Goal: Task Accomplishment & Management: Use online tool/utility

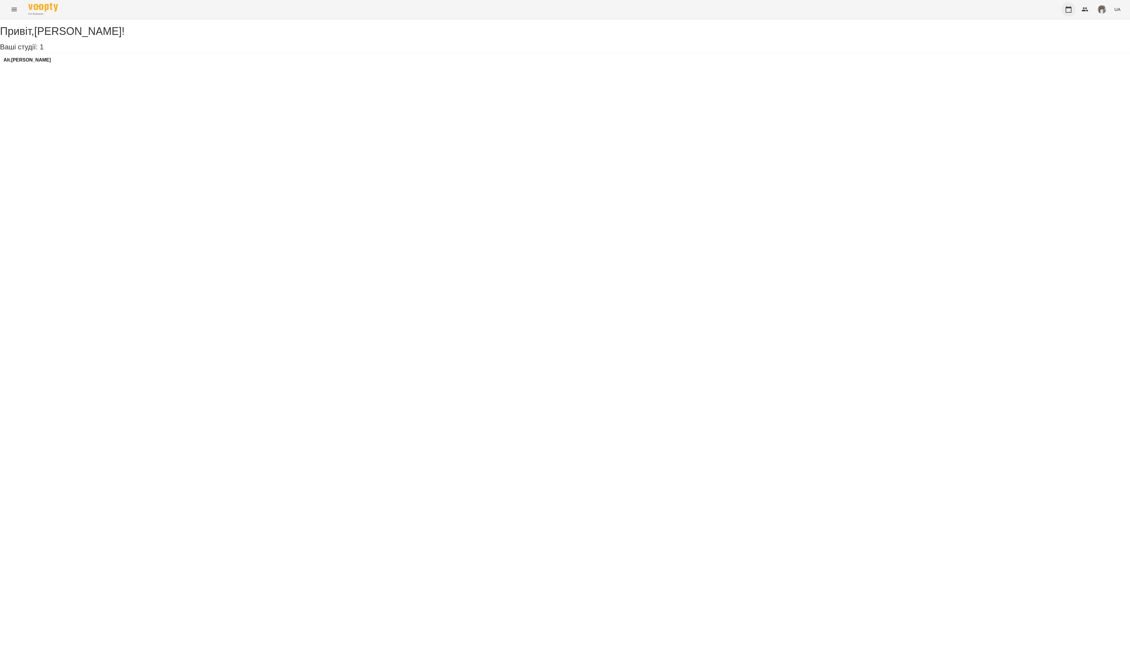
click at [1066, 11] on icon "button" at bounding box center [1068, 9] width 7 height 7
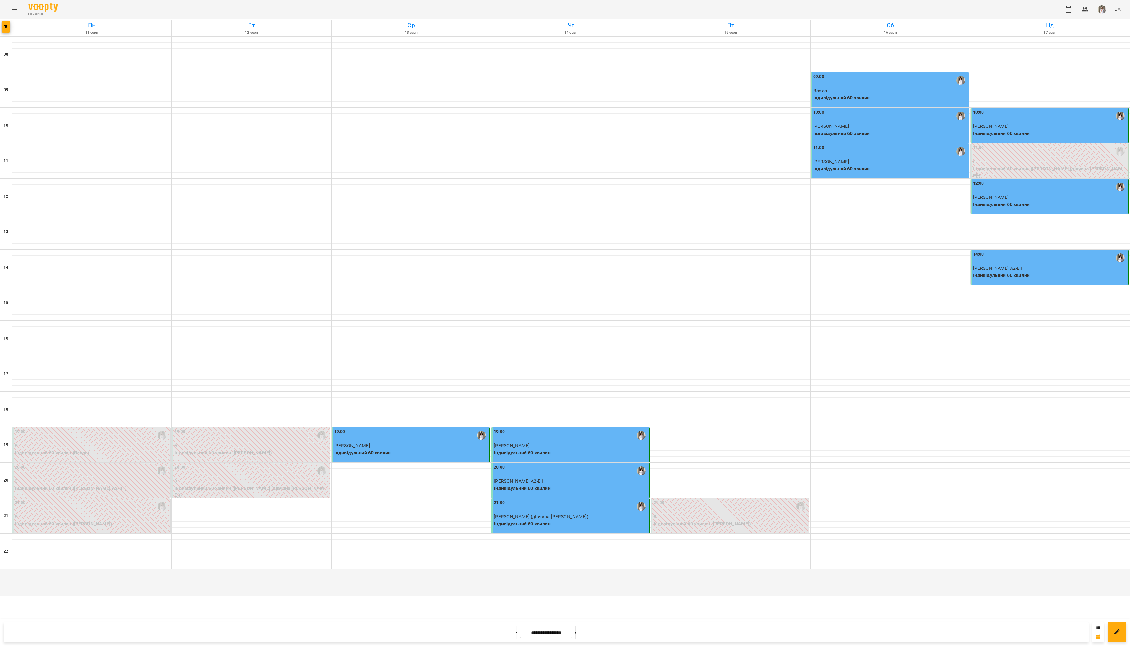
click at [576, 635] on button at bounding box center [575, 631] width 1 height 13
type input "**********"
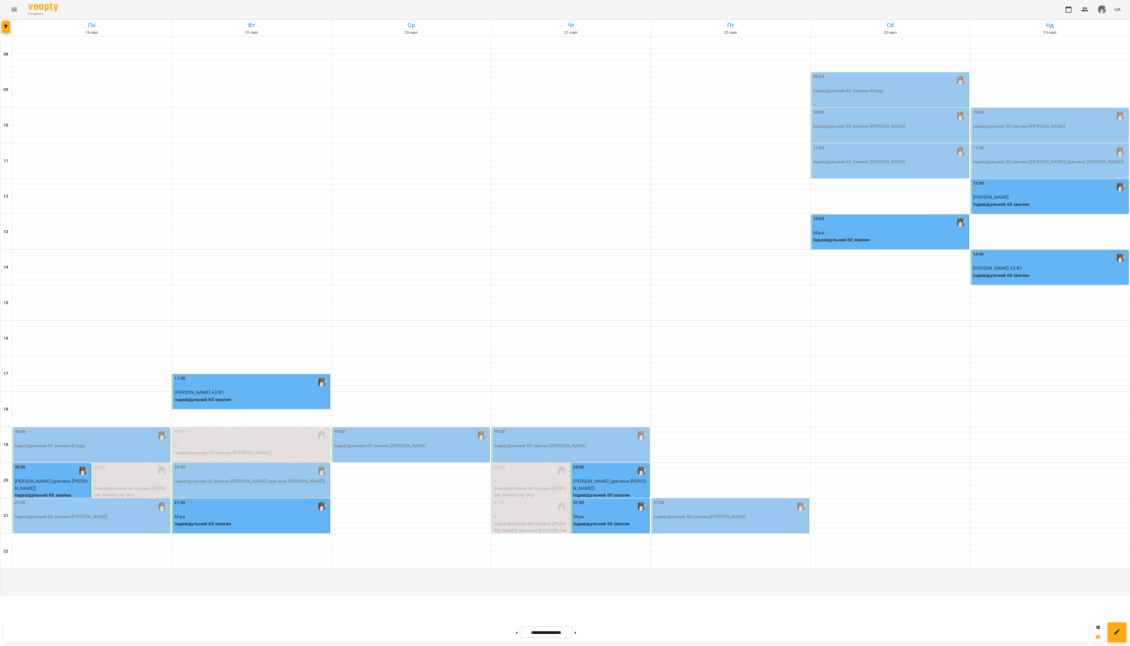
click at [101, 449] on p "Індивідульний 60 хвилин - Влада" at bounding box center [92, 445] width 154 height 7
click at [70, 335] on span "Урок відбувся" at bounding box center [57, 334] width 40 height 7
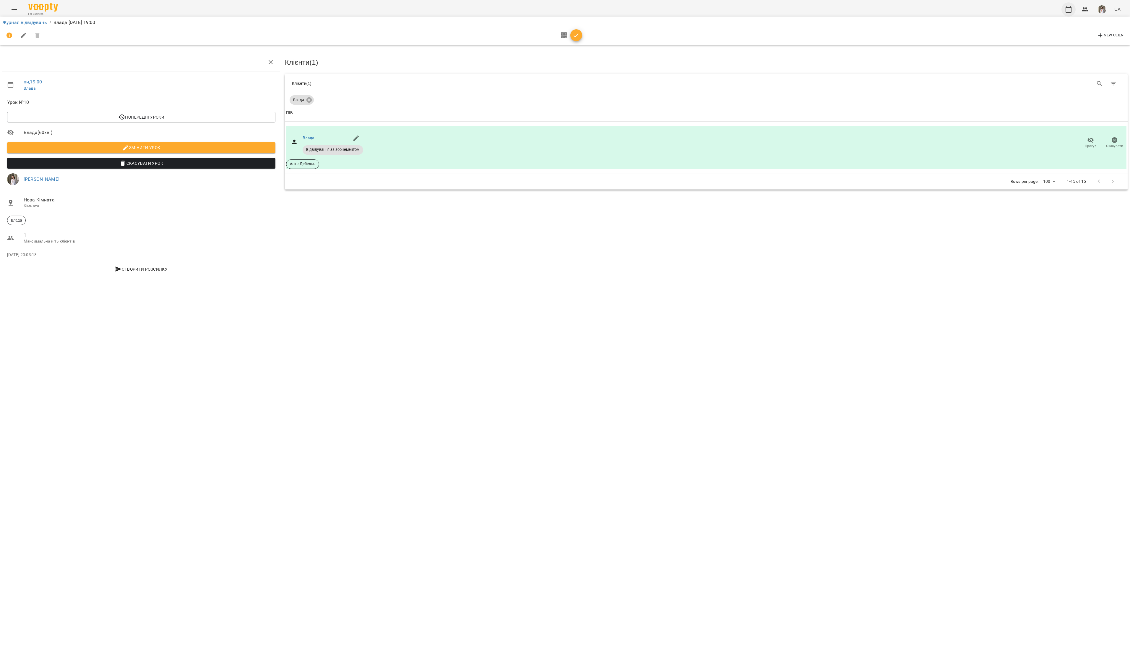
click at [1066, 7] on icon "button" at bounding box center [1068, 9] width 7 height 7
